Goal: Task Accomplishment & Management: Use online tool/utility

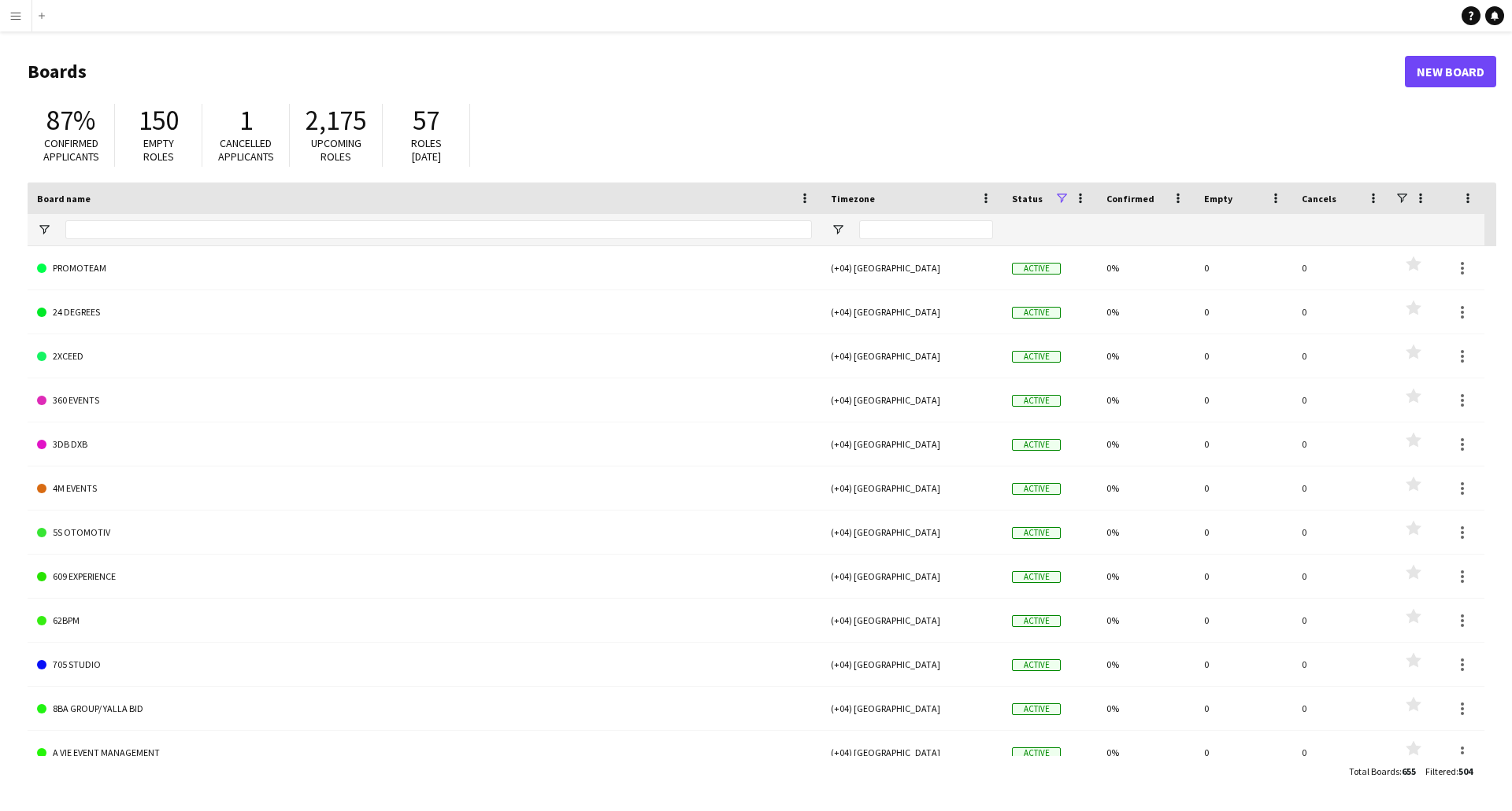
click at [21, 20] on app-icon "Menu" at bounding box center [15, 15] width 12 height 12
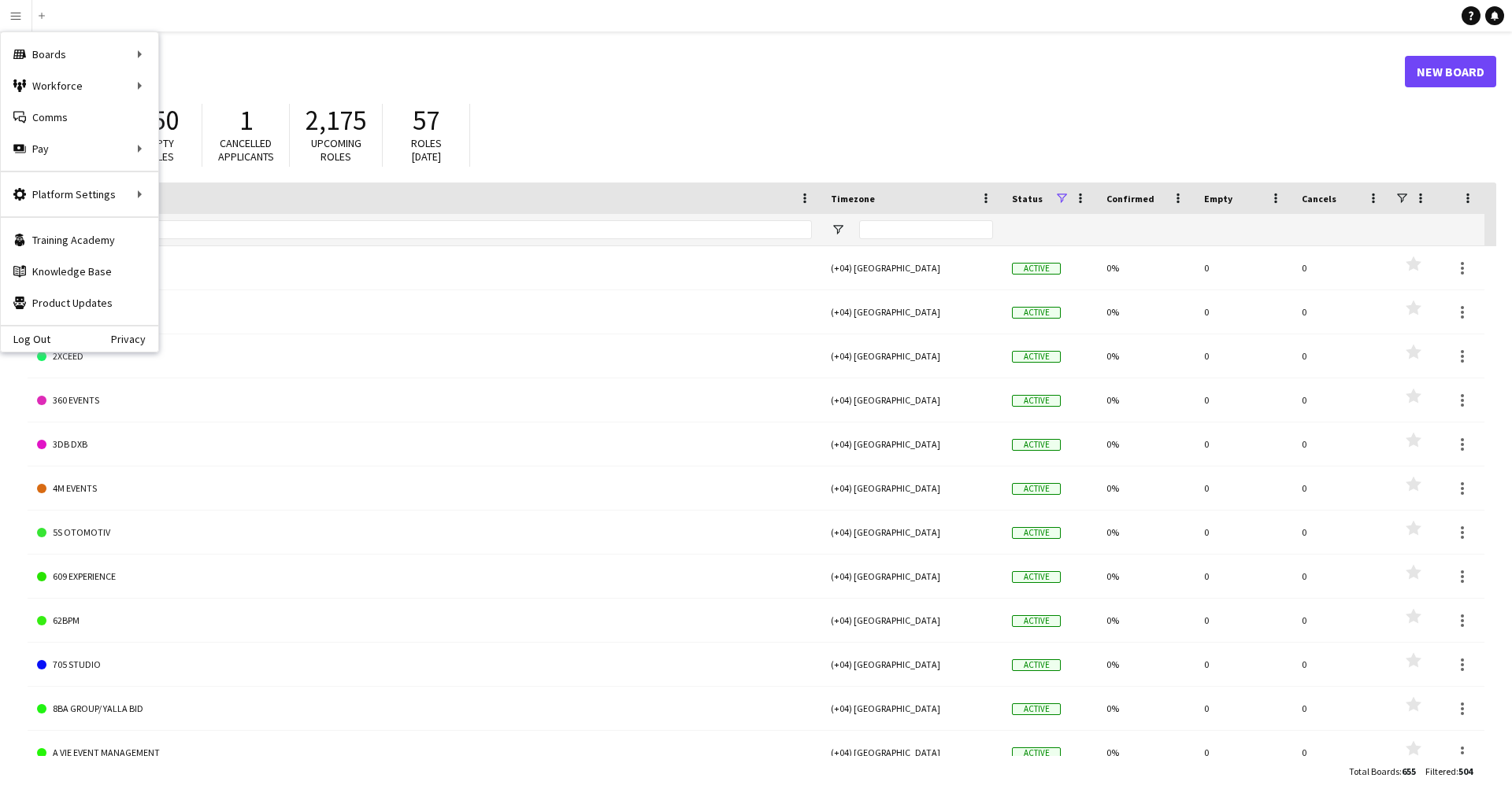
click at [248, 37] on main "Boards New Board 87% Confirmed applicants 150 Empty roles 1 Cancelled applicant…" at bounding box center [756, 421] width 1512 height 779
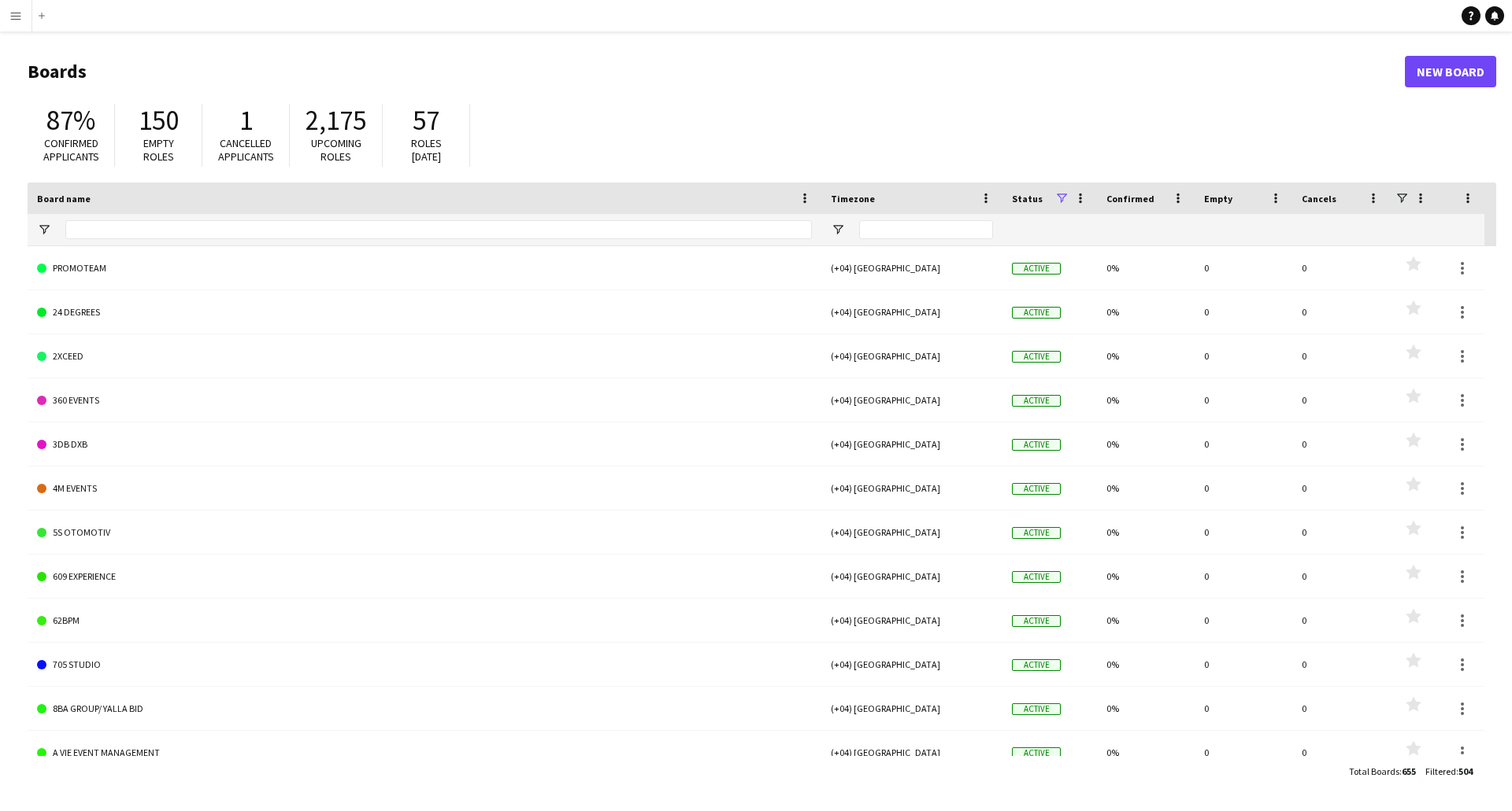
click at [13, 15] on app-icon "Menu" at bounding box center [15, 15] width 12 height 12
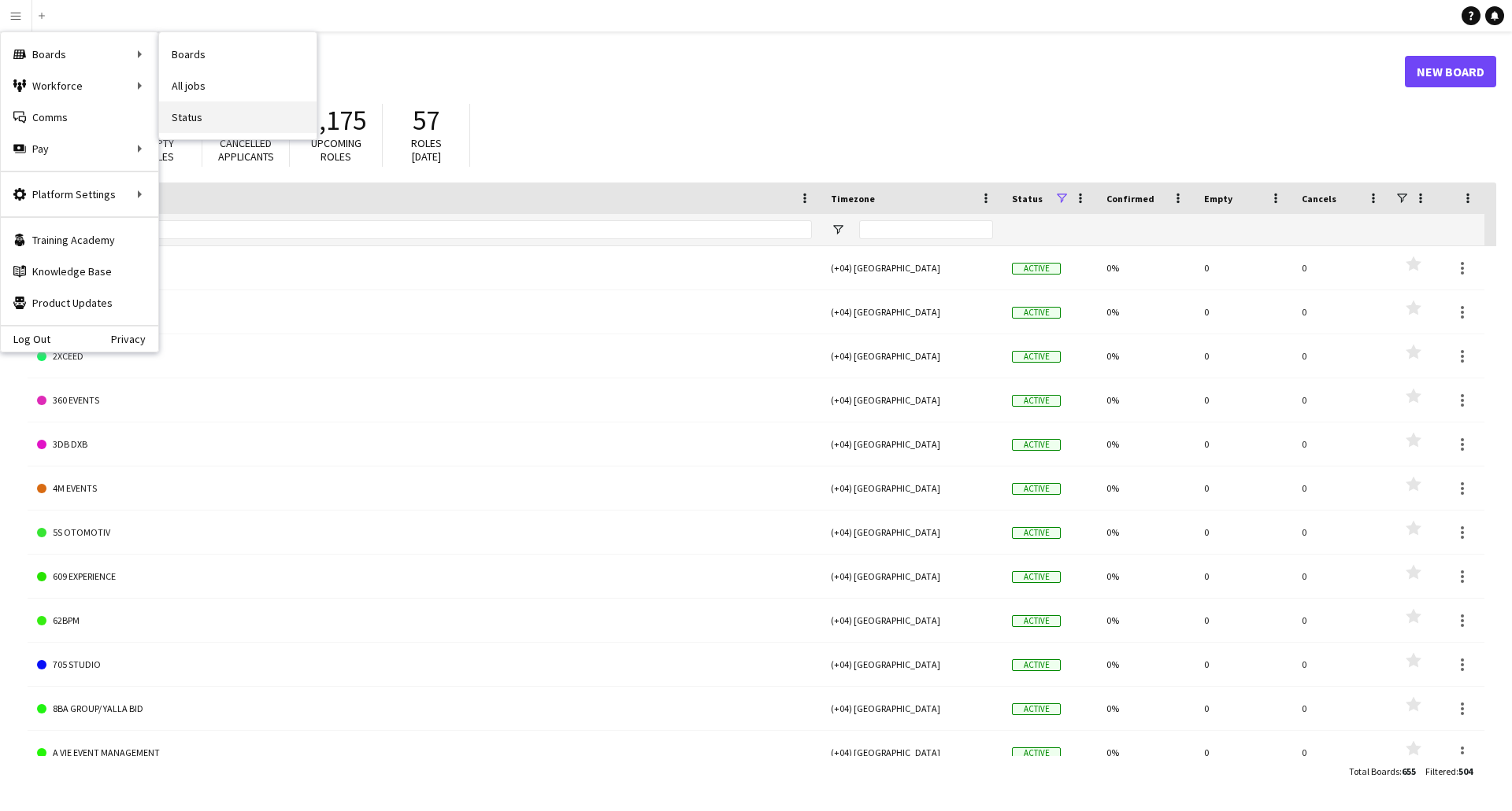
click at [228, 112] on link "Status" at bounding box center [238, 117] width 157 height 31
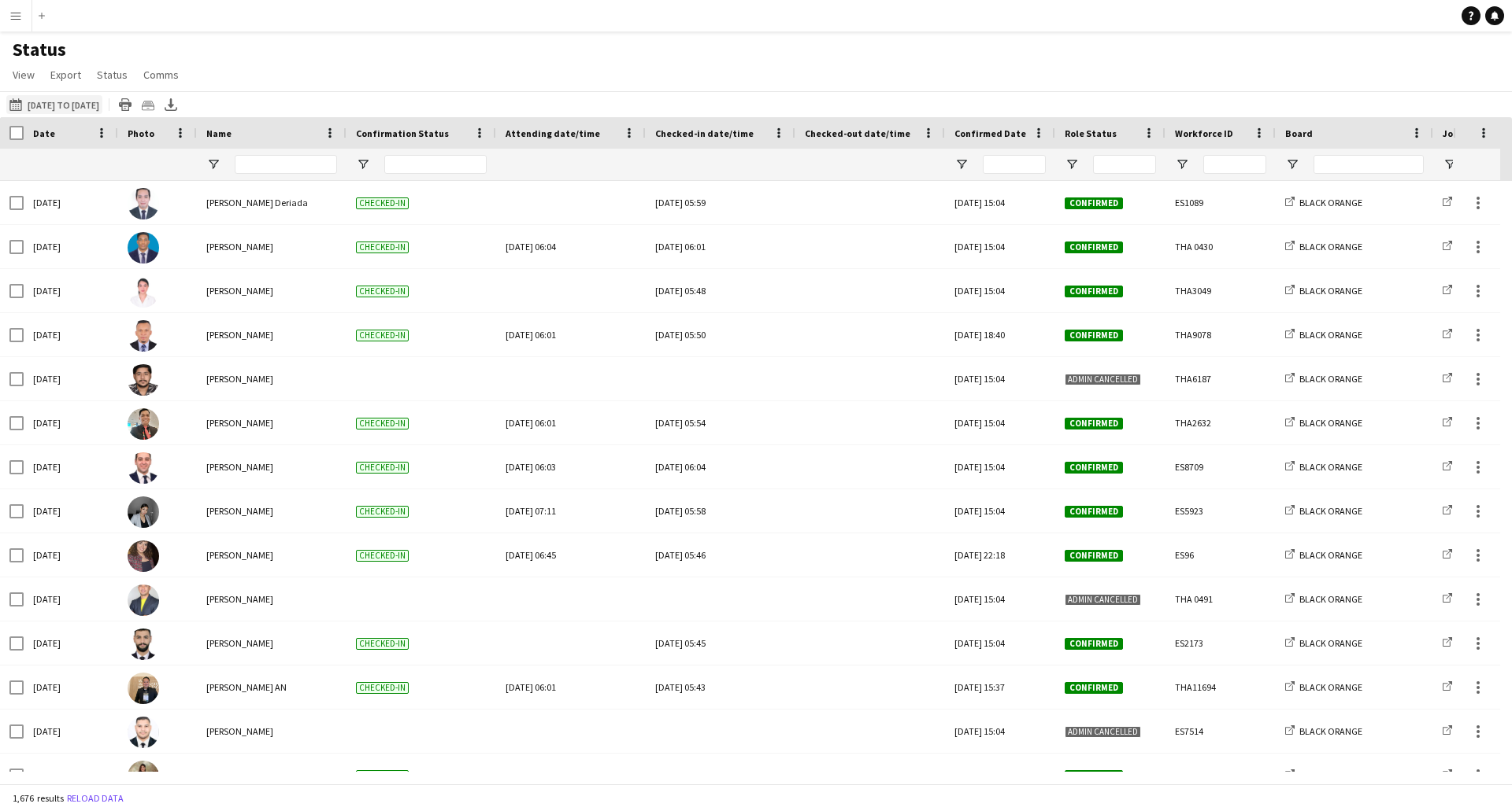
click at [52, 103] on button "[DATE] to [DATE] [DATE] to [DATE]" at bounding box center [54, 105] width 96 height 19
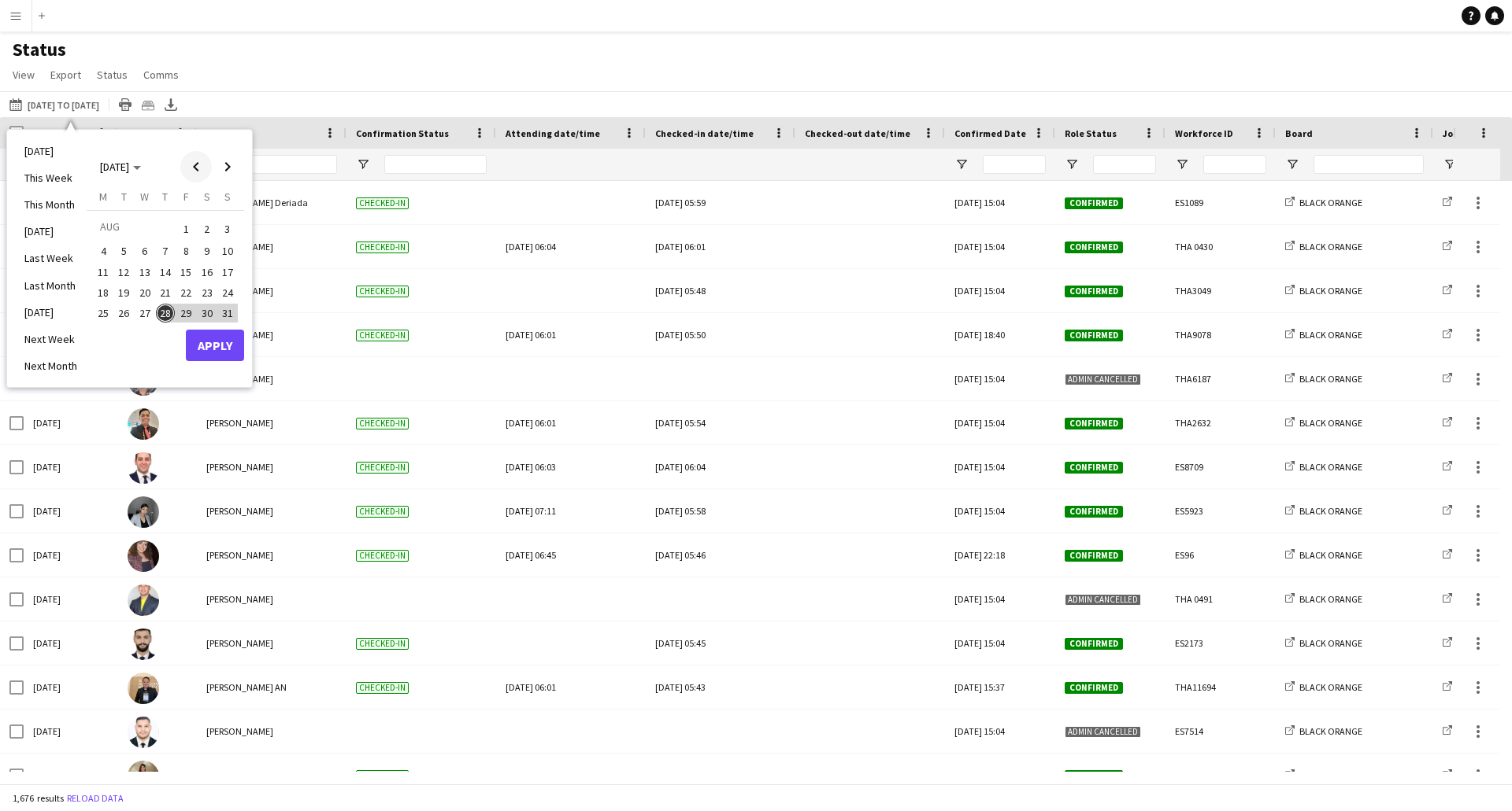
click at [205, 172] on span "Previous month" at bounding box center [195, 166] width 31 height 31
drag, startPoint x: 189, startPoint y: 311, endPoint x: 224, endPoint y: 209, distance: 107.8
click at [189, 310] on span "25" at bounding box center [186, 309] width 19 height 19
click at [226, 171] on span "Next month" at bounding box center [227, 166] width 31 height 31
click at [101, 314] on span "25" at bounding box center [103, 314] width 19 height 19
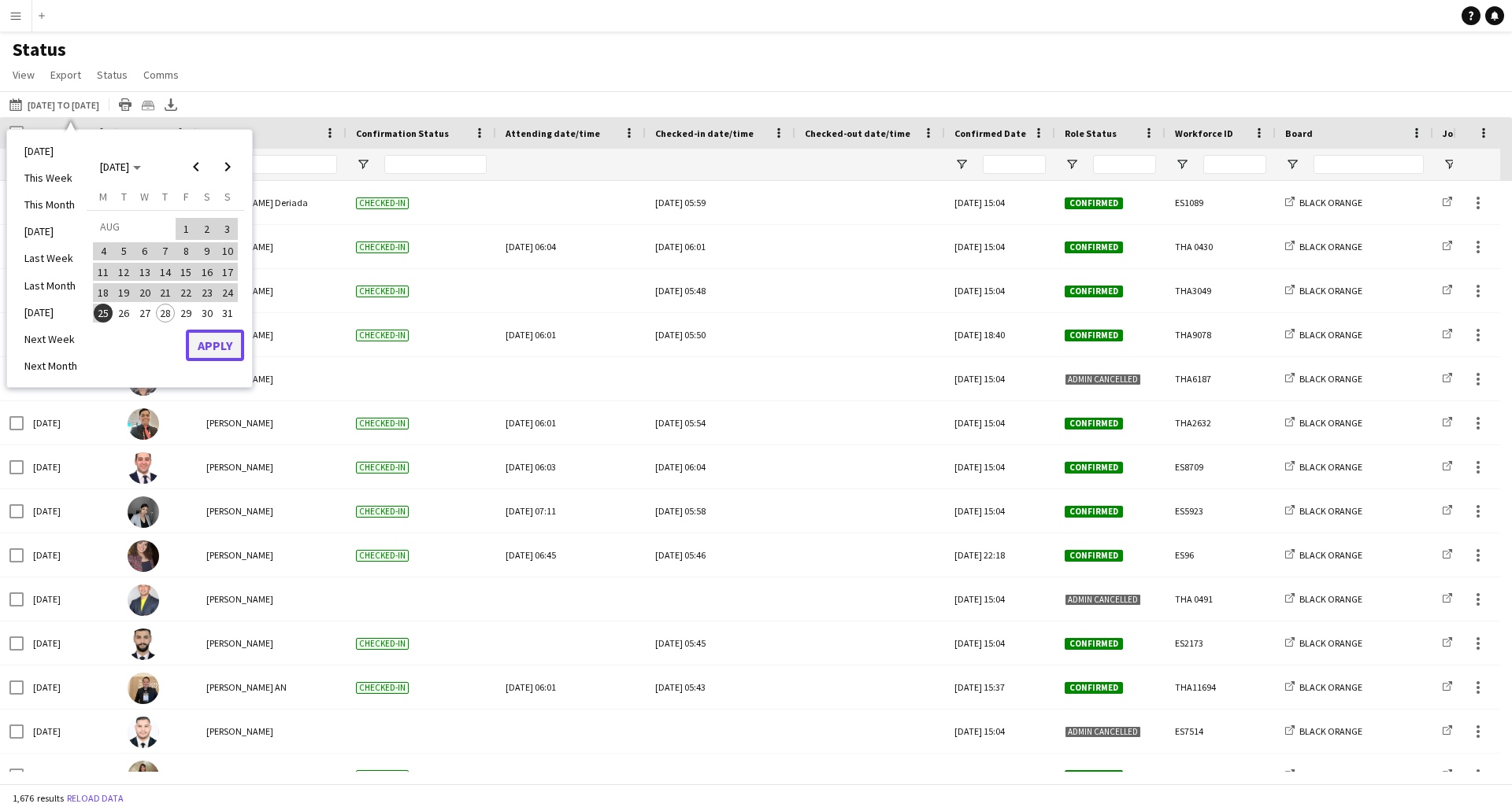
click at [217, 347] on button "Apply" at bounding box center [214, 345] width 58 height 31
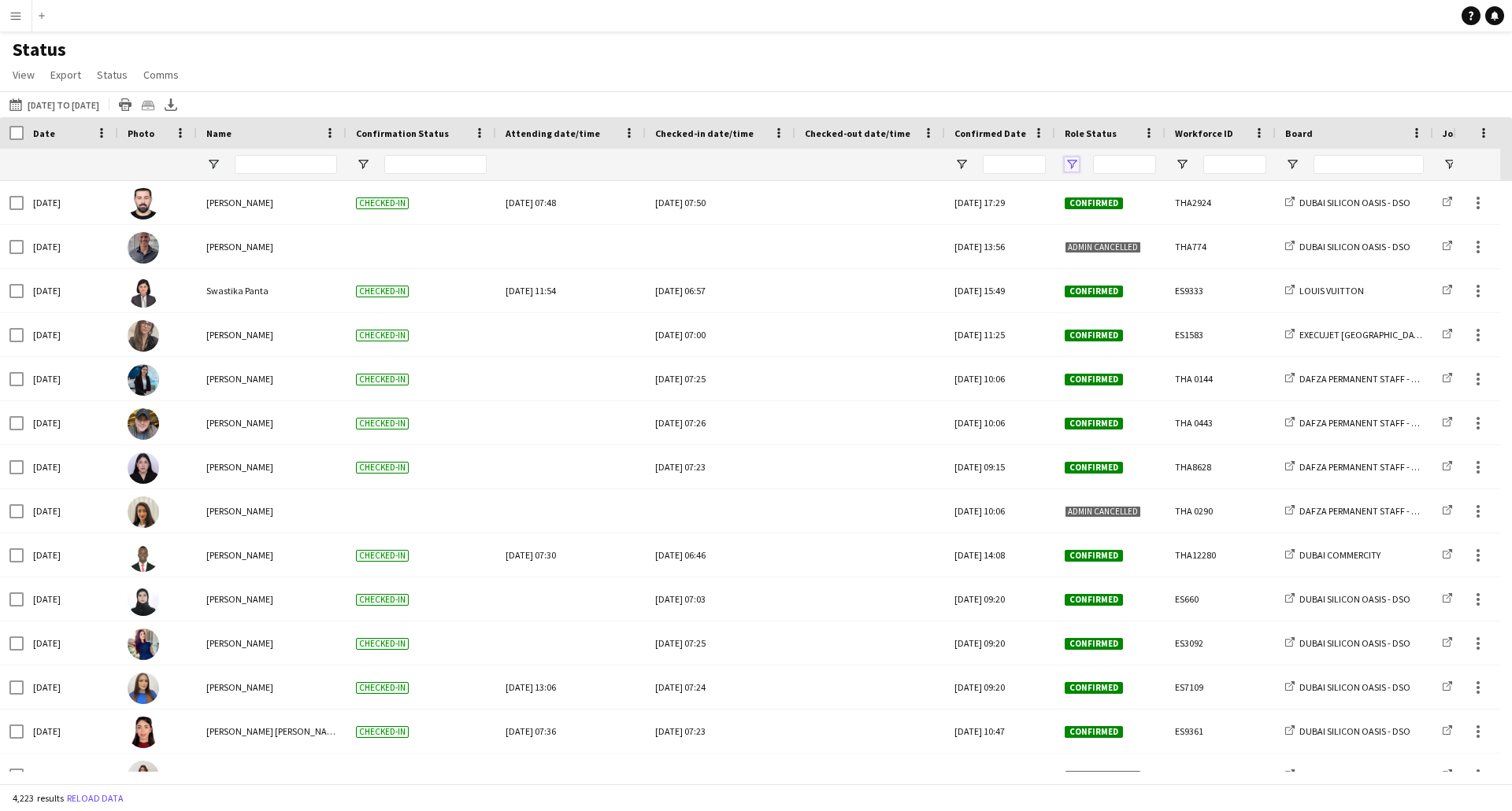
click at [1072, 165] on span "Open Filter Menu" at bounding box center [1071, 164] width 14 height 14
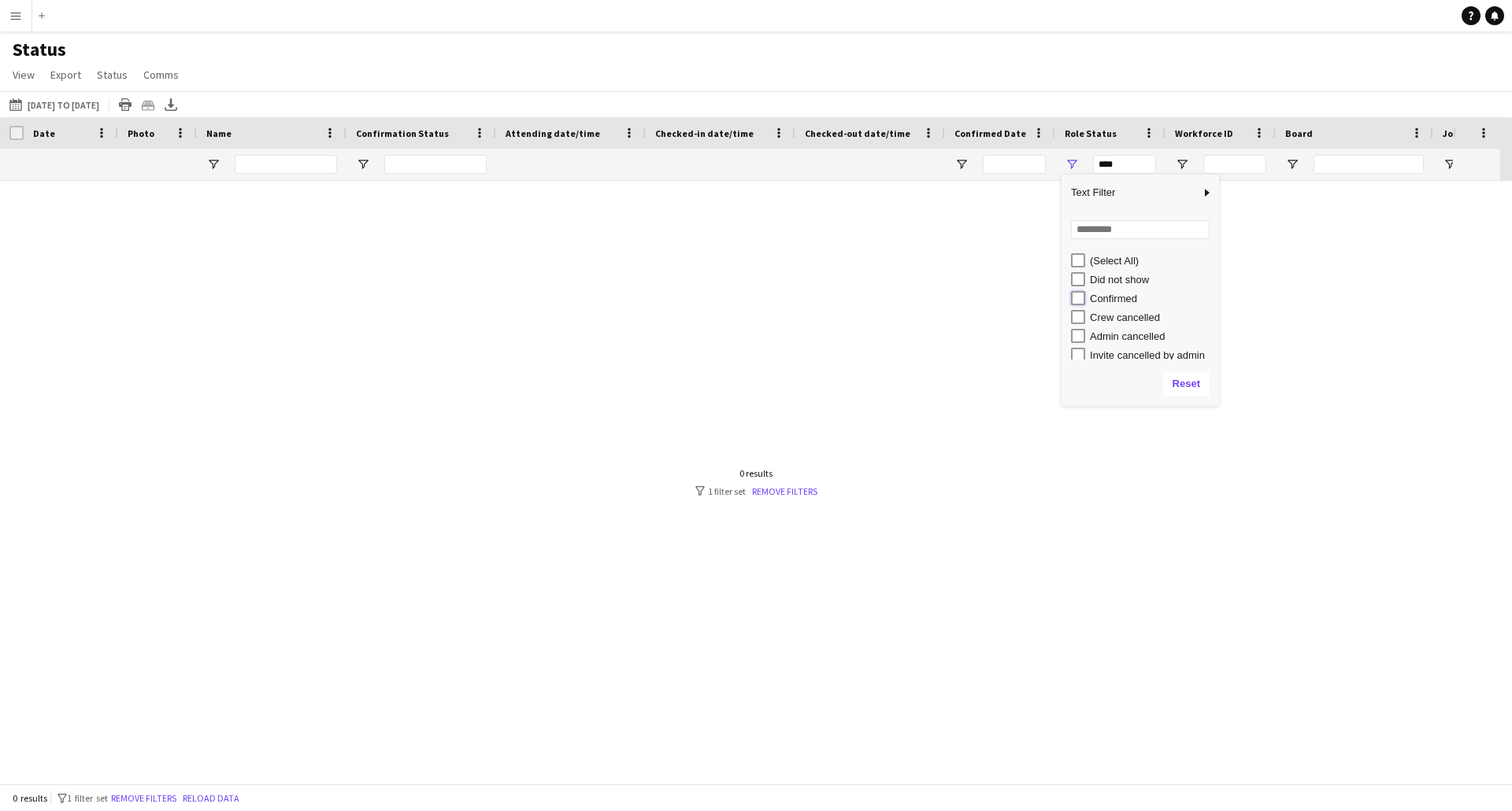
type input "**********"
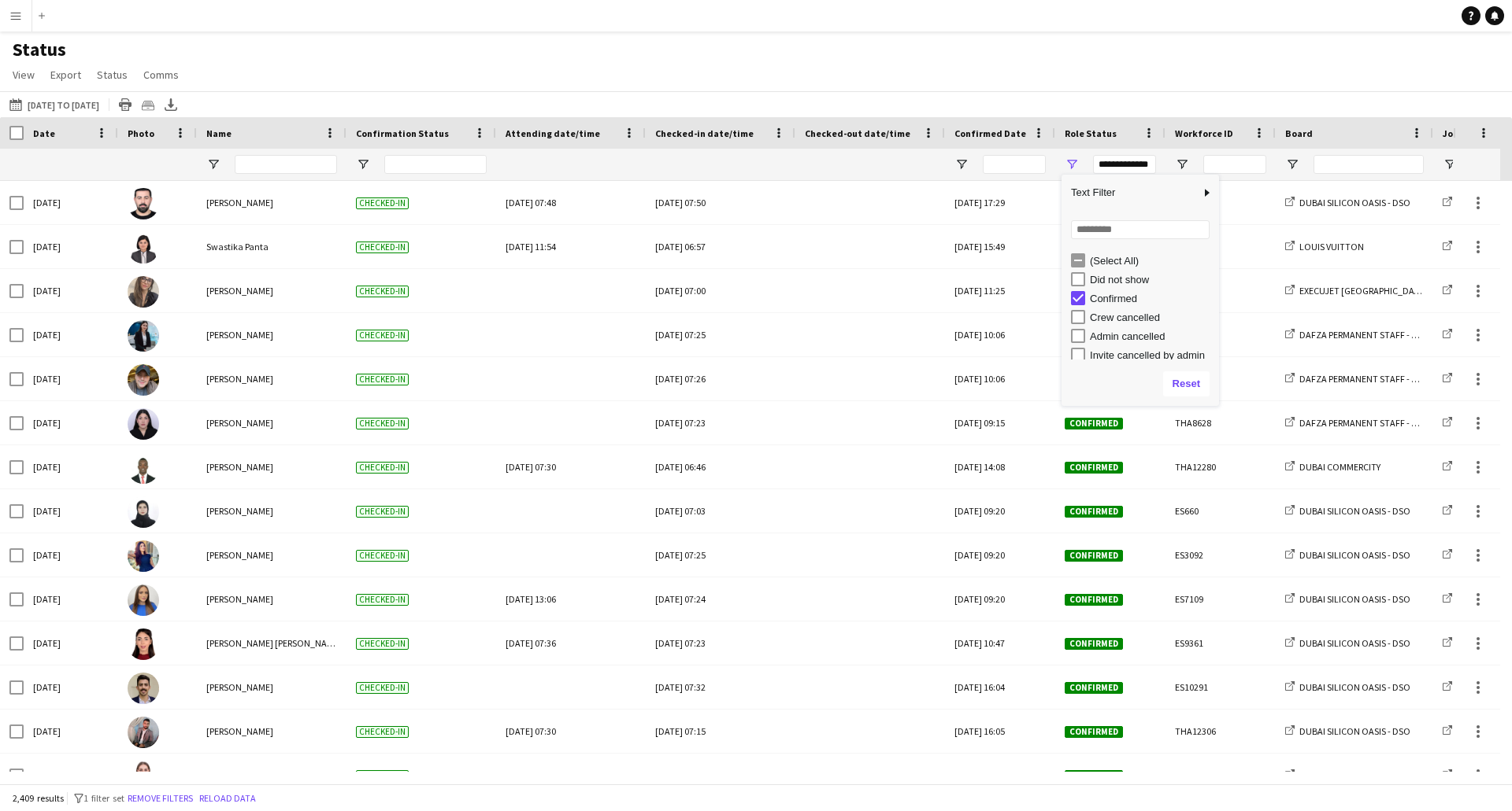
click at [1160, 63] on div "Status View Views Default view New view Update view Delete view Edit name Custo…" at bounding box center [756, 64] width 1512 height 53
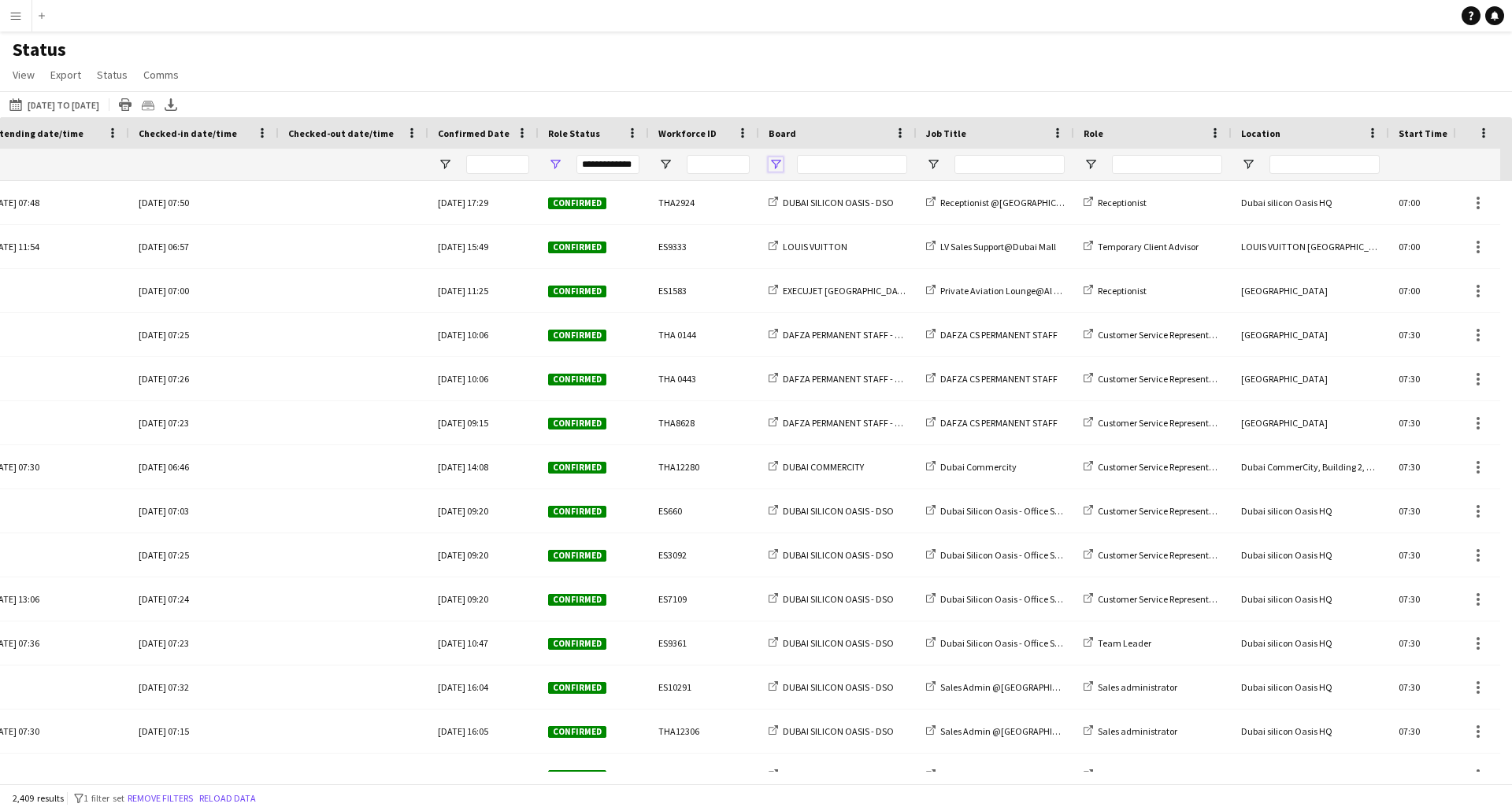
click at [776, 166] on span "Open Filter Menu" at bounding box center [775, 164] width 14 height 14
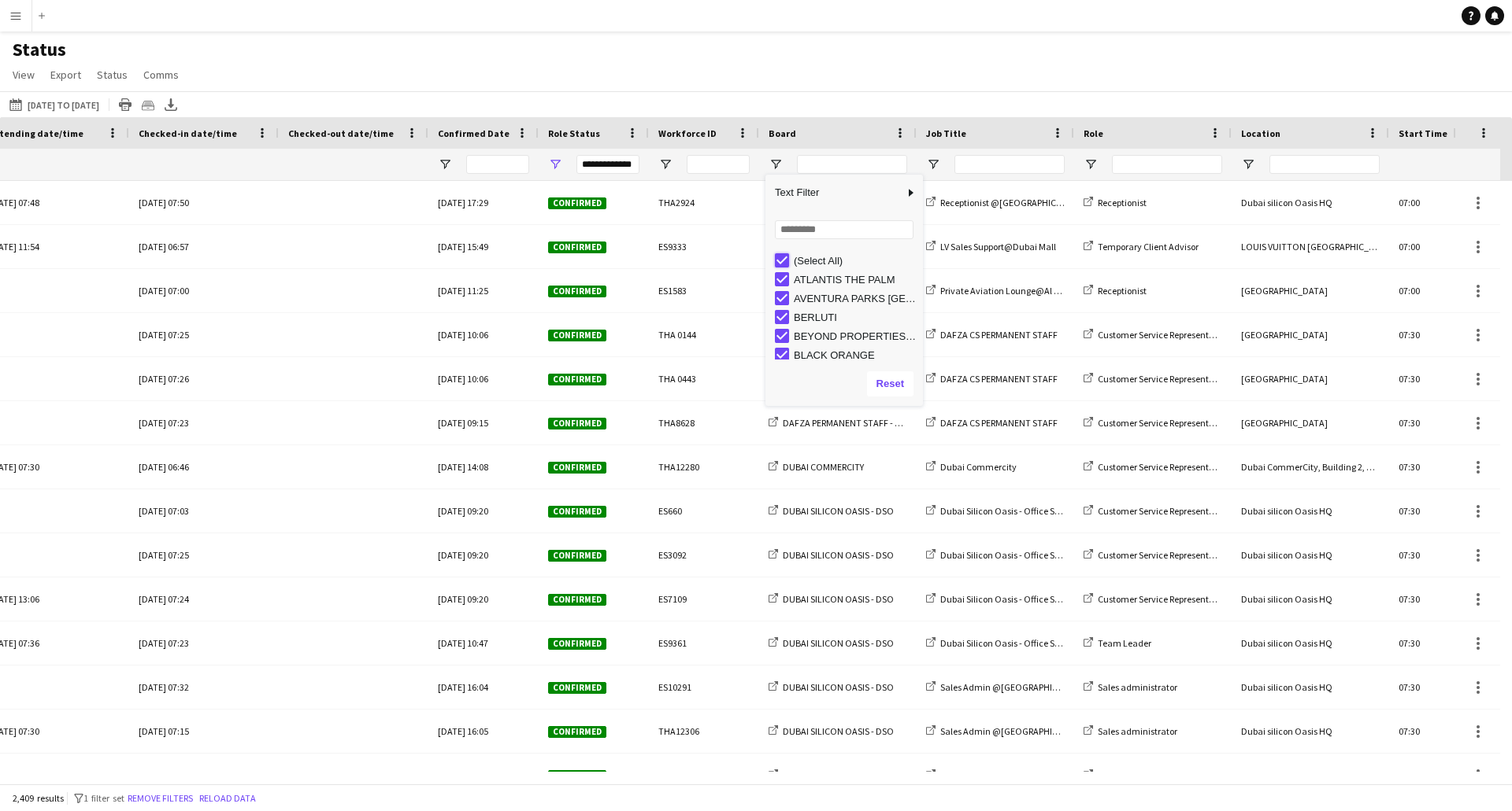
type input "***"
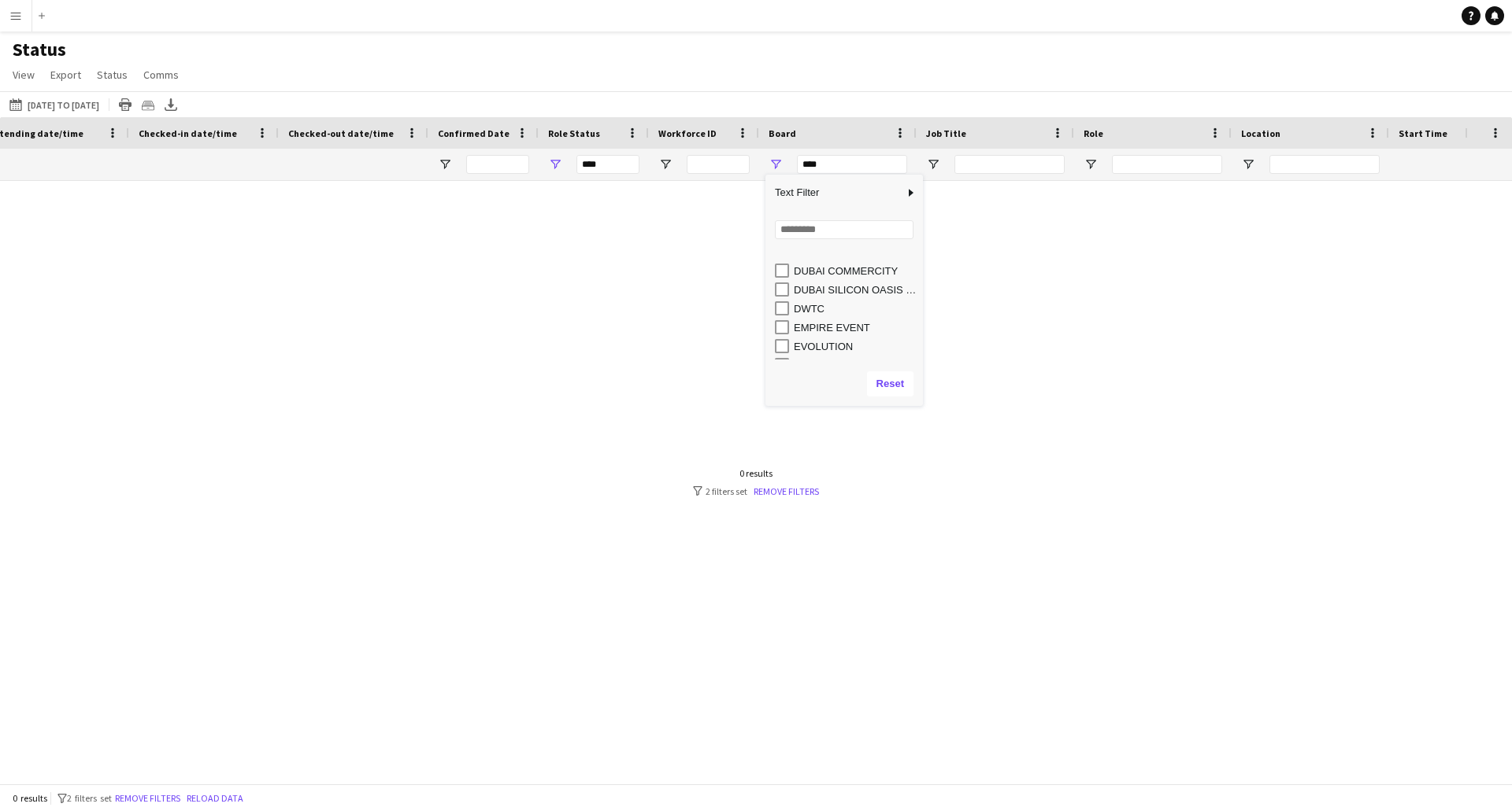
scroll to position [157, 0]
type input "**********"
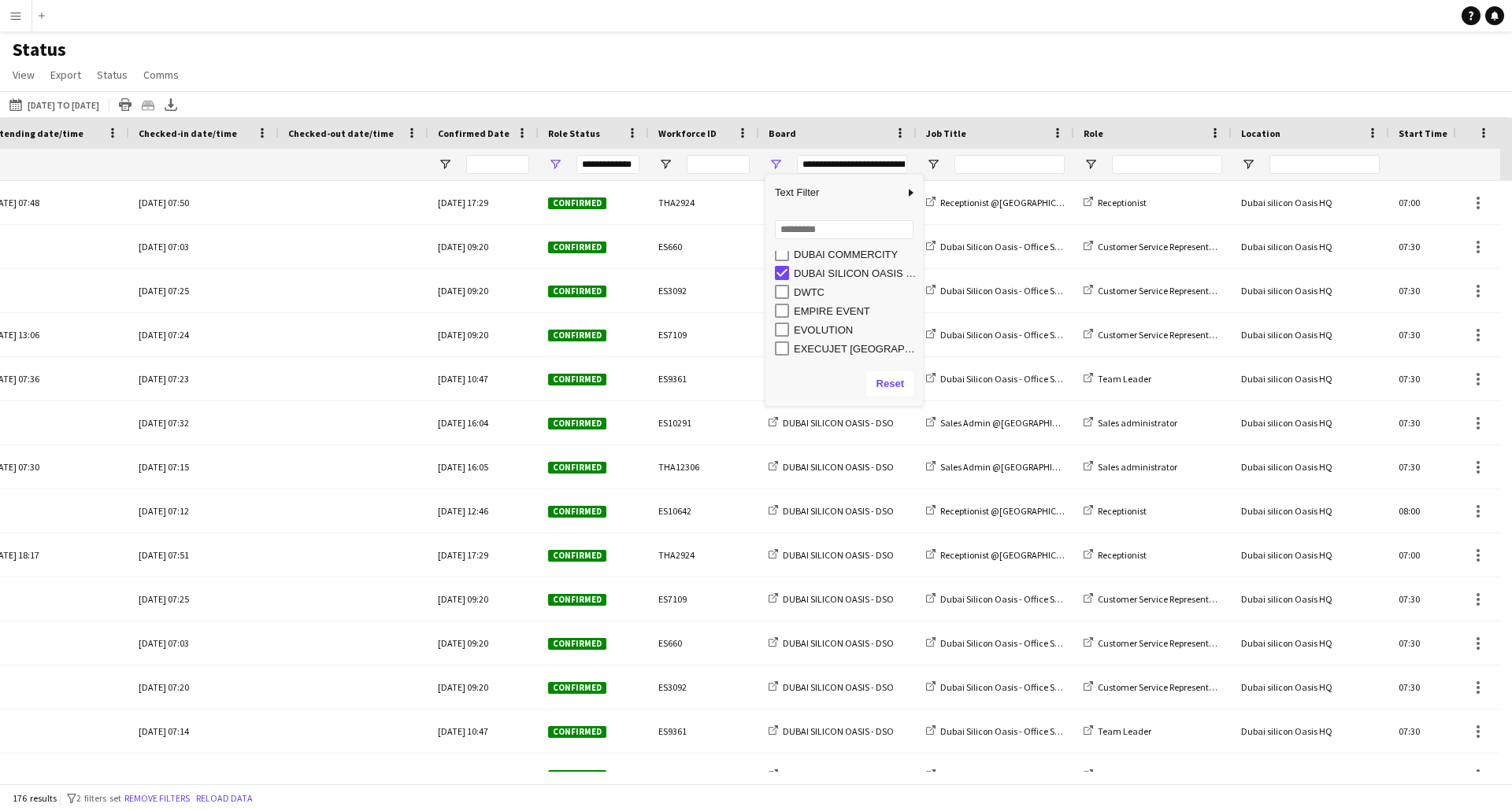
click at [829, 87] on div "Status View Views Default view New view Update view Delete view Edit name Custo…" at bounding box center [756, 64] width 1512 height 53
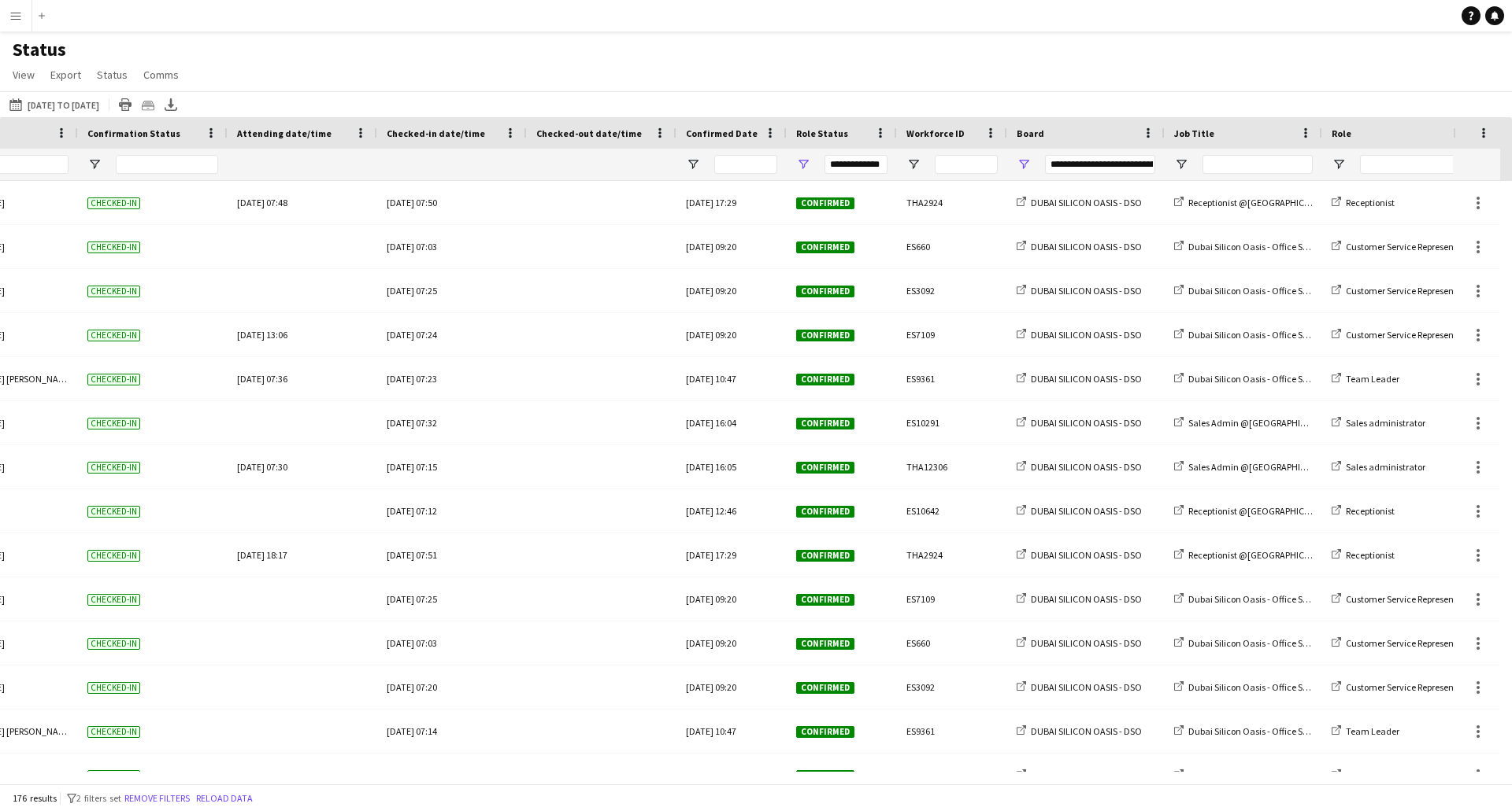
scroll to position [0, 411]
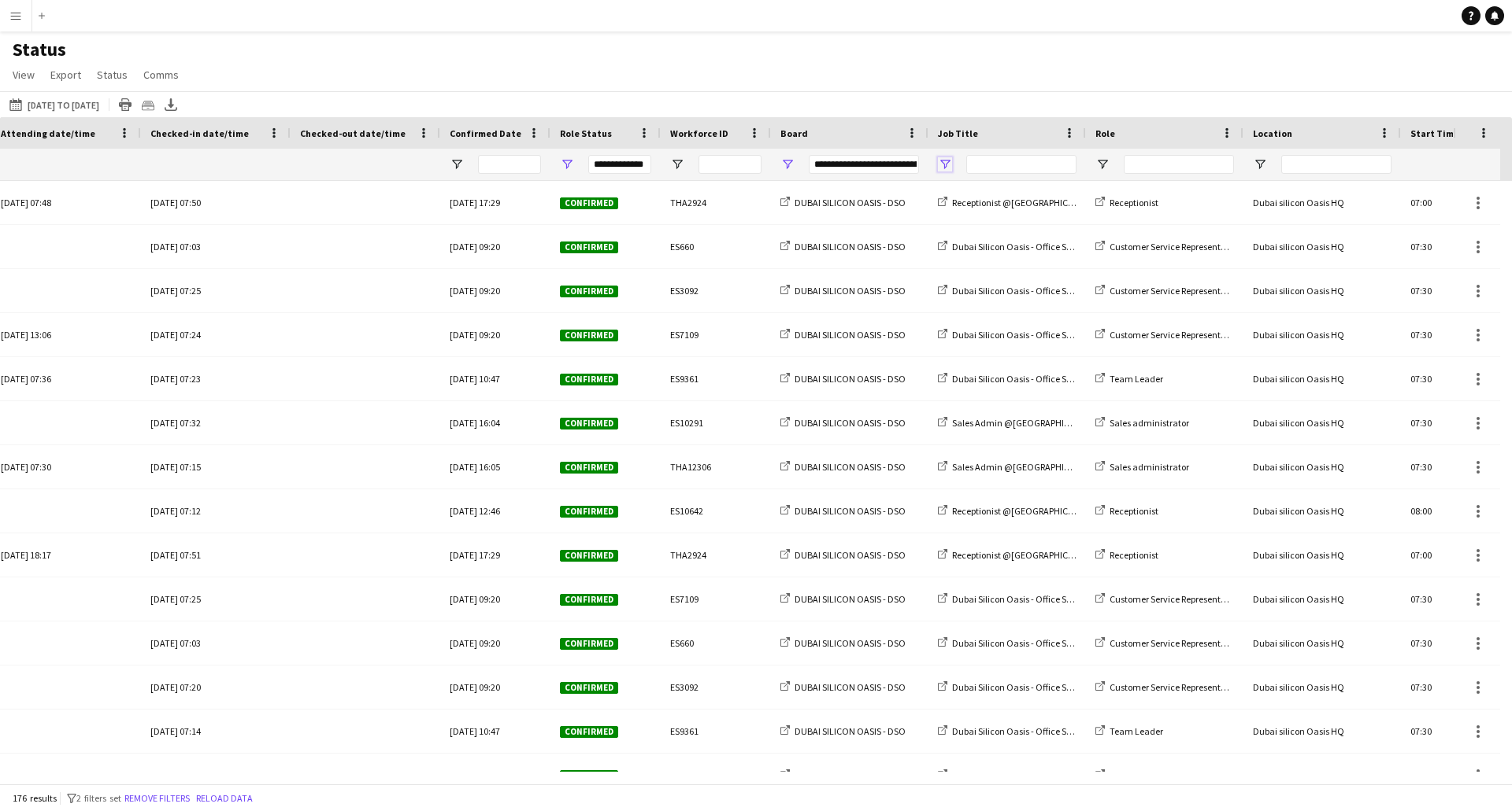
click at [943, 163] on span "Open Filter Menu" at bounding box center [944, 164] width 14 height 14
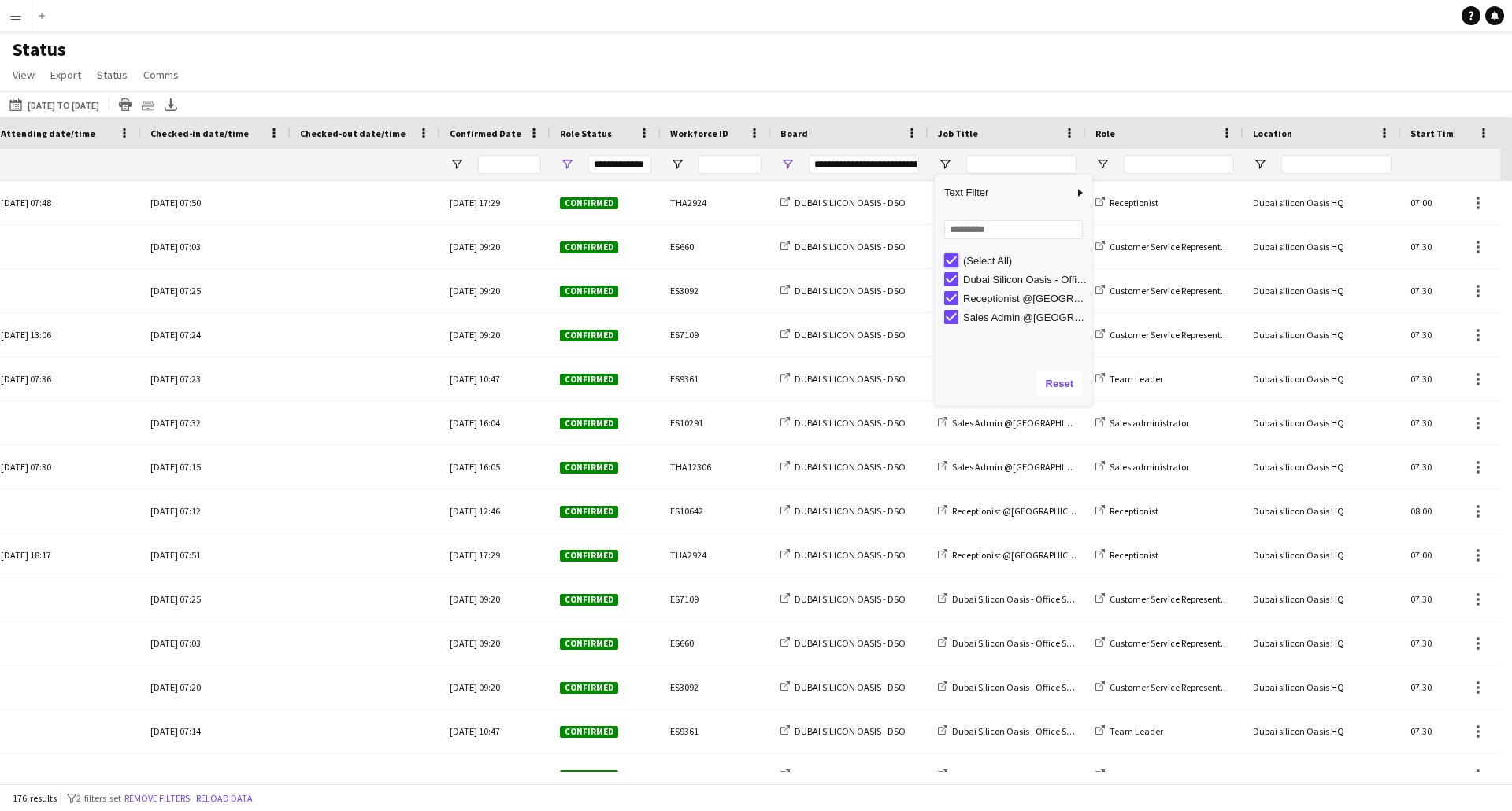
type input "***"
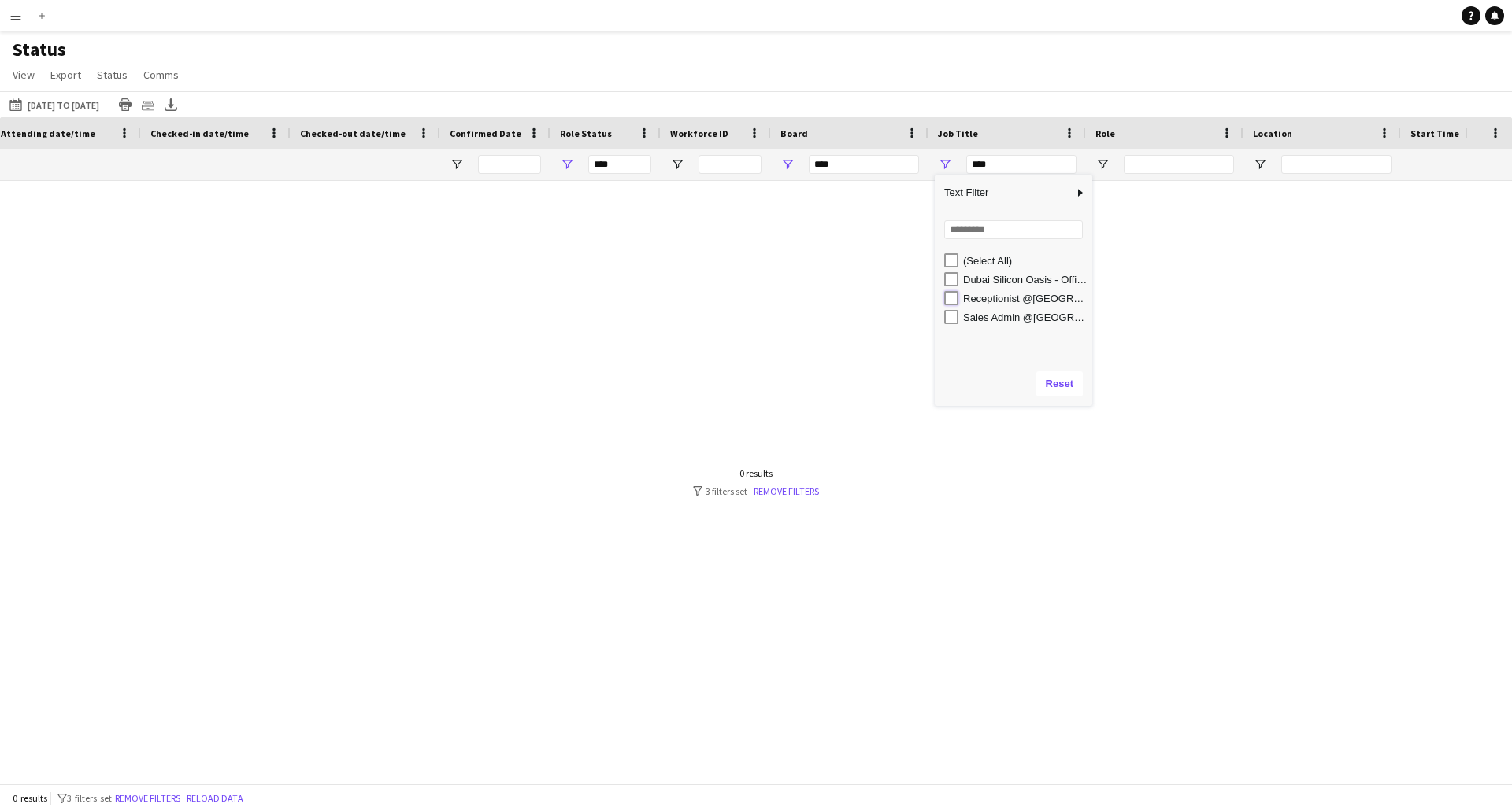
type input "**********"
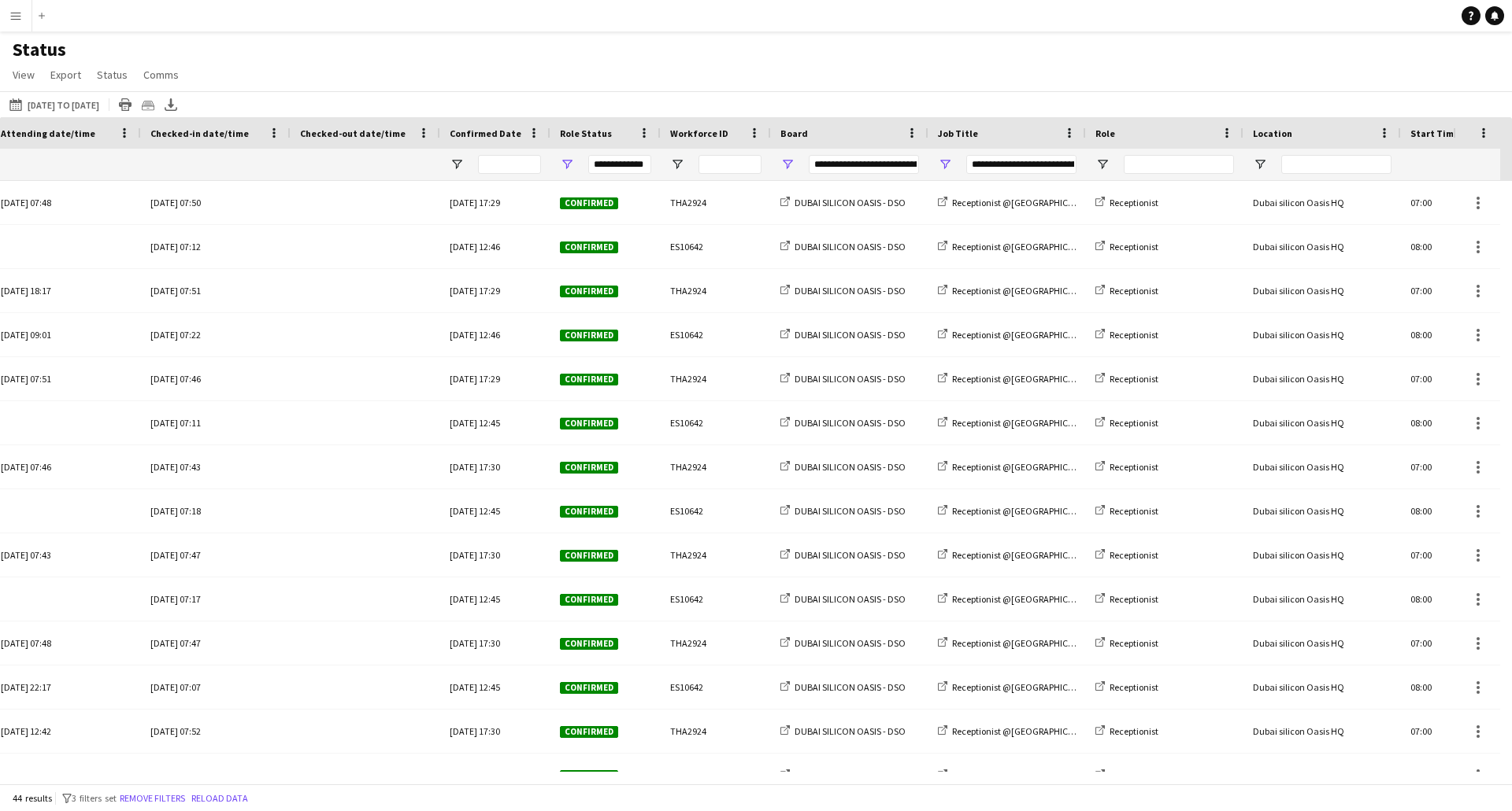
click at [942, 80] on div "Status View Views Default view New view Update view Delete view Edit name Custo…" at bounding box center [756, 64] width 1512 height 53
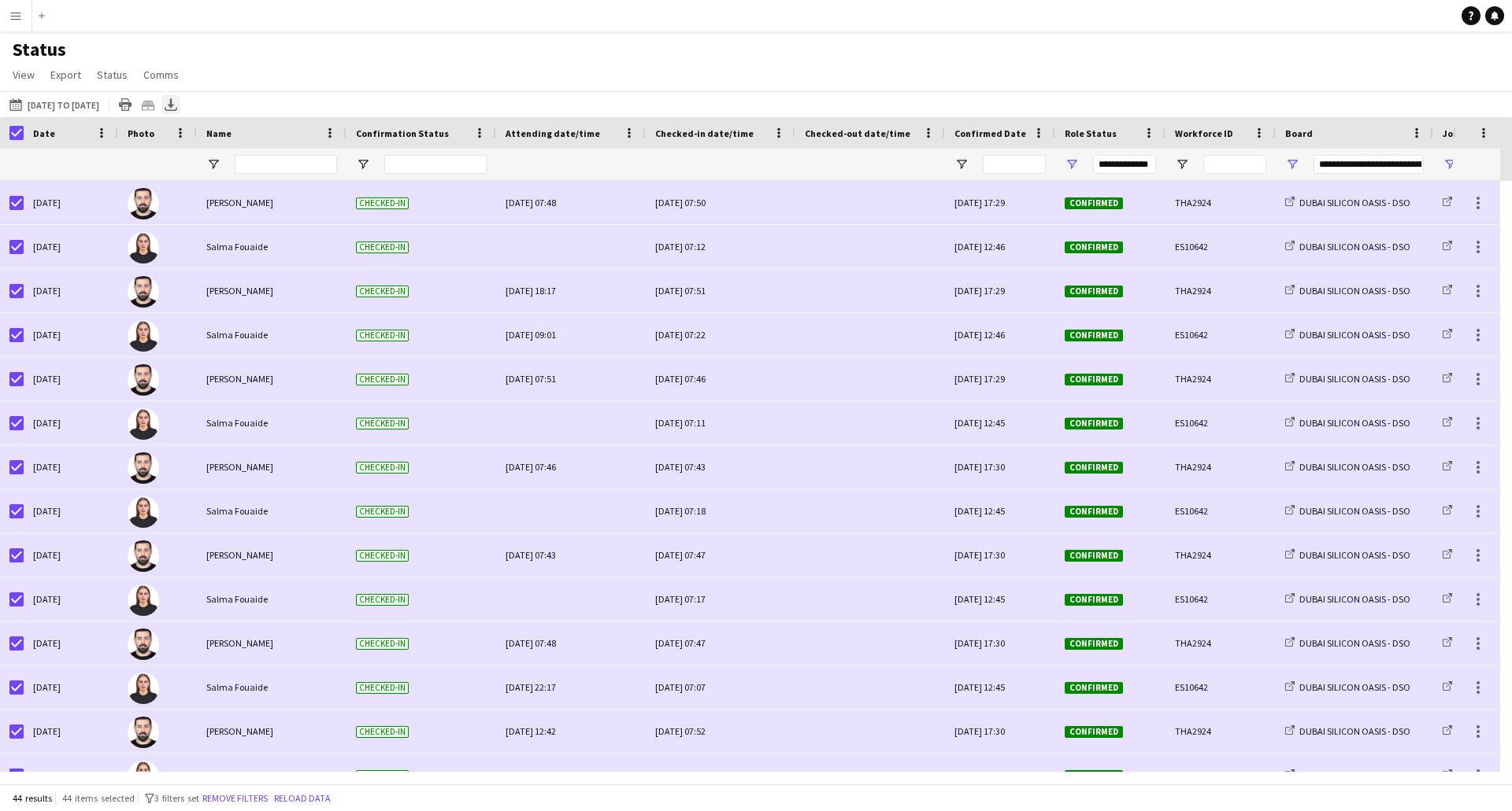
click at [177, 106] on icon "Export XLSX" at bounding box center [171, 104] width 12 height 12
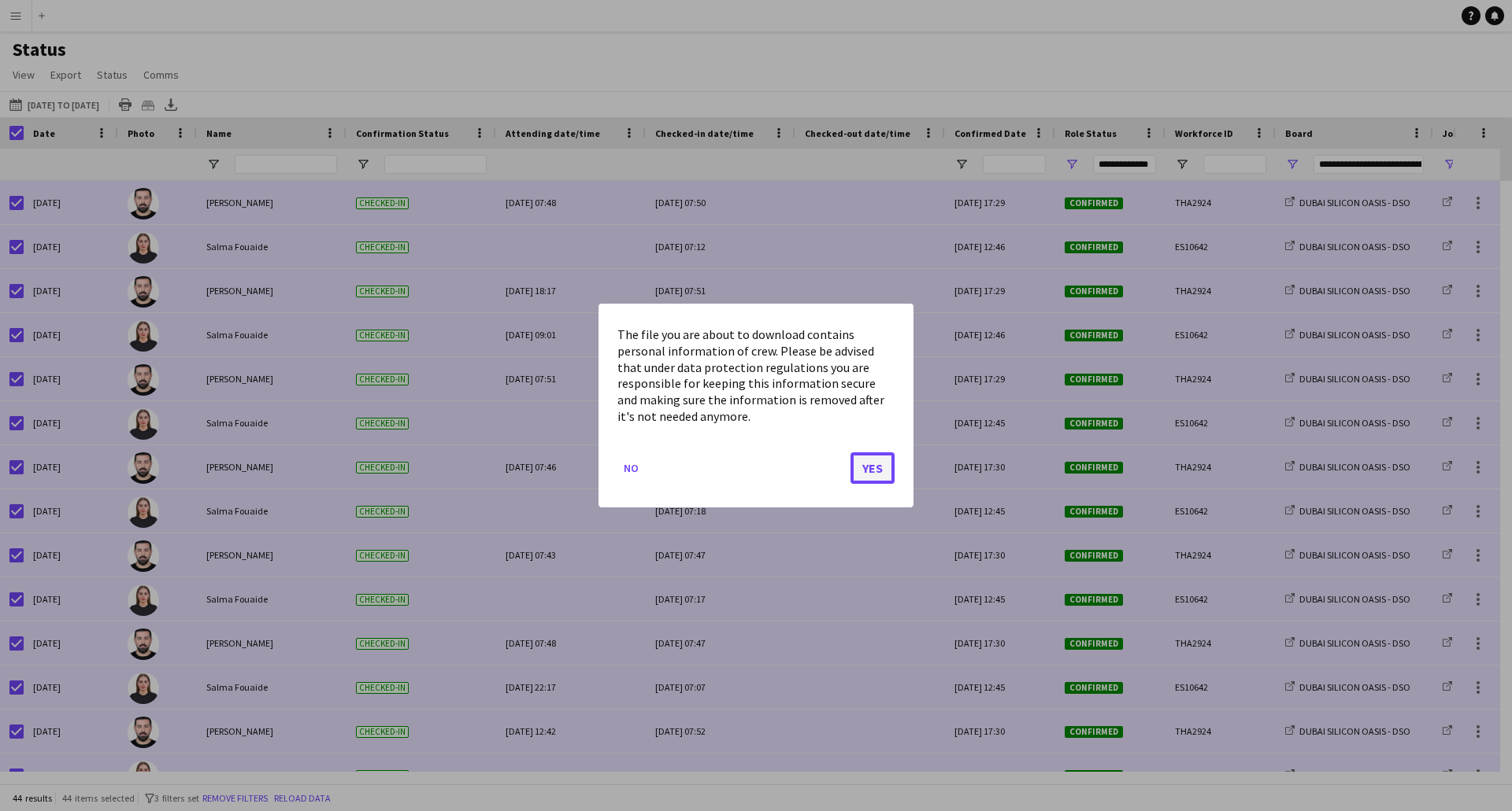
click at [881, 468] on button "Yes" at bounding box center [872, 468] width 45 height 31
